Goal: Information Seeking & Learning: Learn about a topic

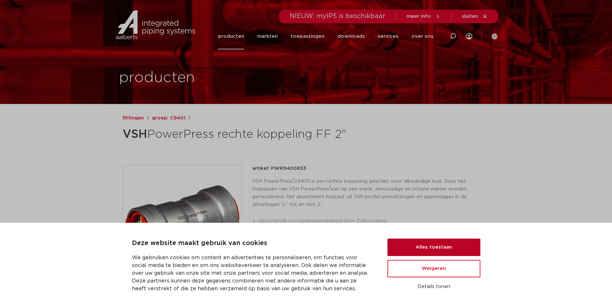
click at [424, 246] on button "Alles toestaan" at bounding box center [434, 247] width 93 height 17
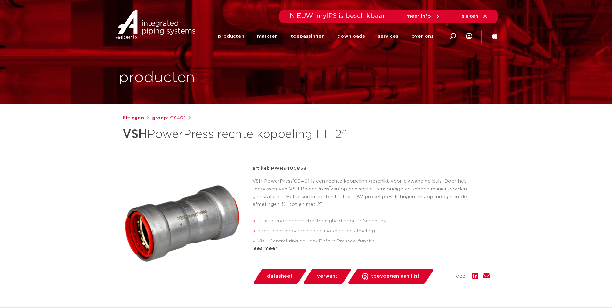
click at [174, 117] on link "groep: C9401" at bounding box center [169, 118] width 34 height 8
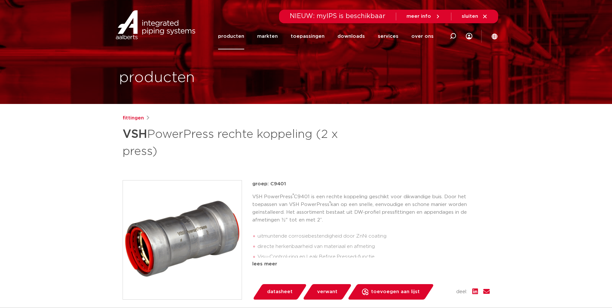
click at [238, 36] on link "producten" at bounding box center [231, 36] width 26 height 26
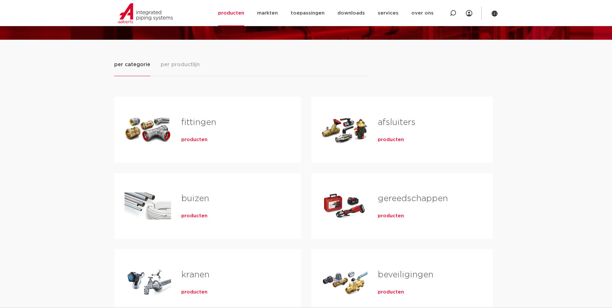
scroll to position [65, 0]
click at [204, 129] on h2 "fittingen" at bounding box center [230, 123] width 99 height 15
click at [204, 124] on link "fittingen" at bounding box center [198, 122] width 35 height 8
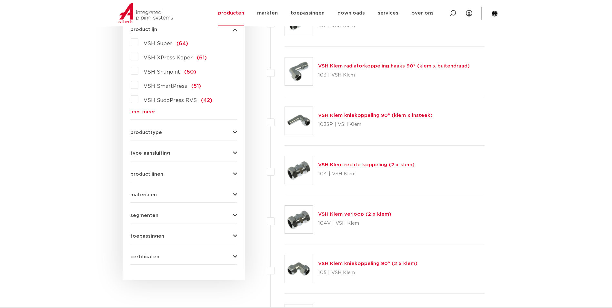
scroll to position [194, 0]
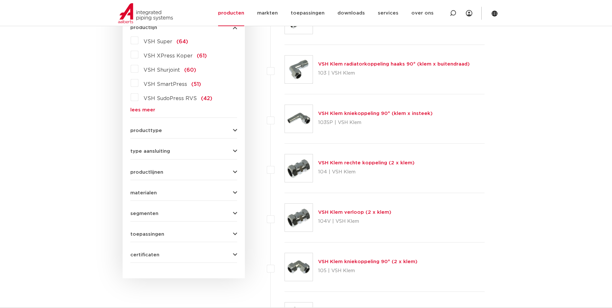
click at [148, 111] on link "lees meer" at bounding box center [183, 109] width 107 height 5
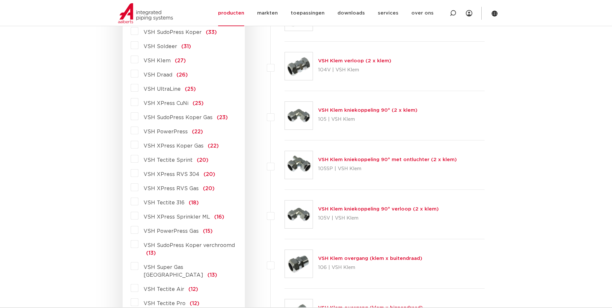
scroll to position [355, 0]
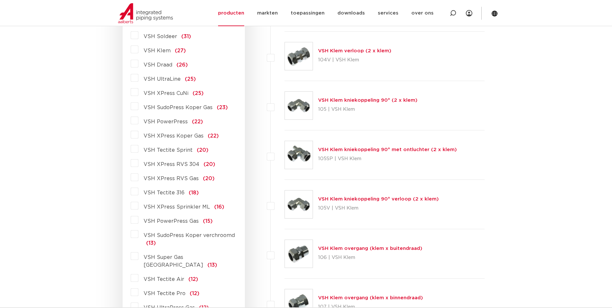
click at [138, 122] on label "VSH PowerPress (22)" at bounding box center [170, 120] width 65 height 10
click at [0, 0] on input "VSH PowerPress (22)" at bounding box center [0, 0] width 0 height 0
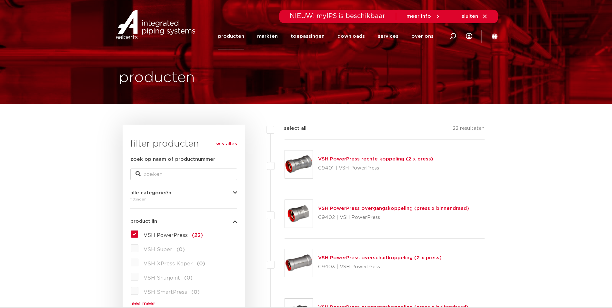
click at [372, 160] on link "VSH PowerPress rechte koppeling (2 x press)" at bounding box center [375, 159] width 115 height 5
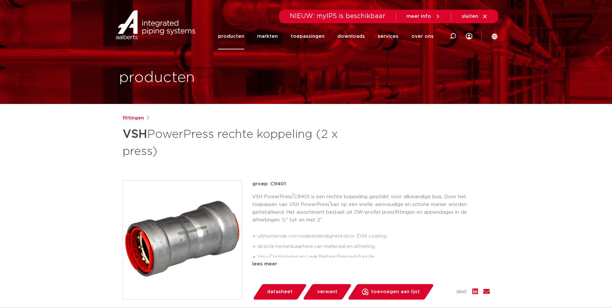
scroll to position [161, 0]
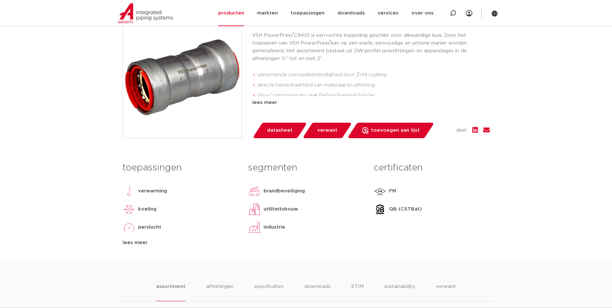
click at [285, 132] on span "datasheet" at bounding box center [279, 130] width 25 height 10
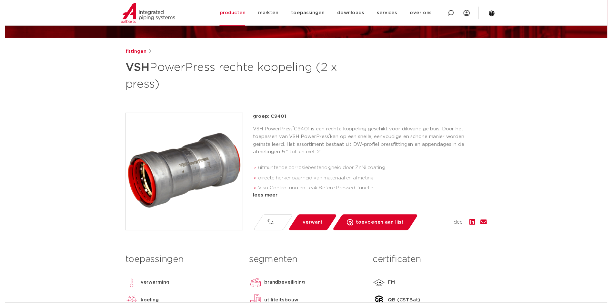
scroll to position [0, 0]
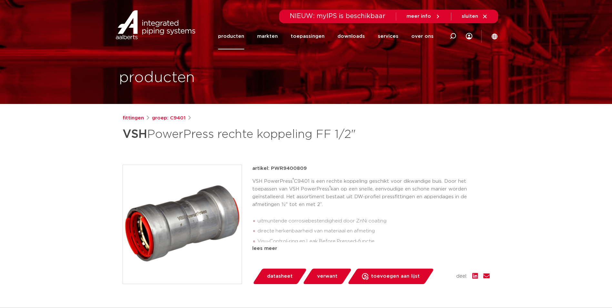
click at [296, 166] on p "artikel: PWR9400809" at bounding box center [279, 169] width 55 height 8
copy p "PWR9400809"
click at [341, 184] on p "VSH PowerPress ® C9401 is een rechte koppeling geschikt voor dikwandige buis. D…" at bounding box center [371, 193] width 238 height 31
